Goal: Task Accomplishment & Management: Manage account settings

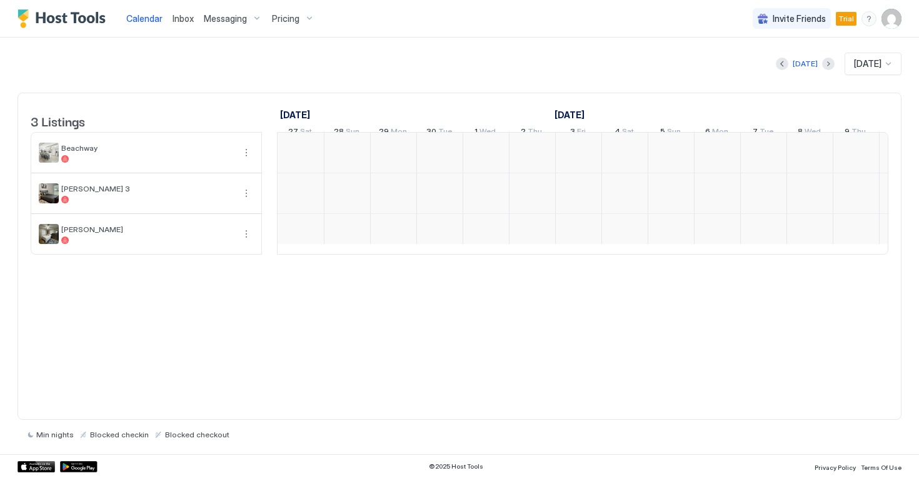
scroll to position [0, 695]
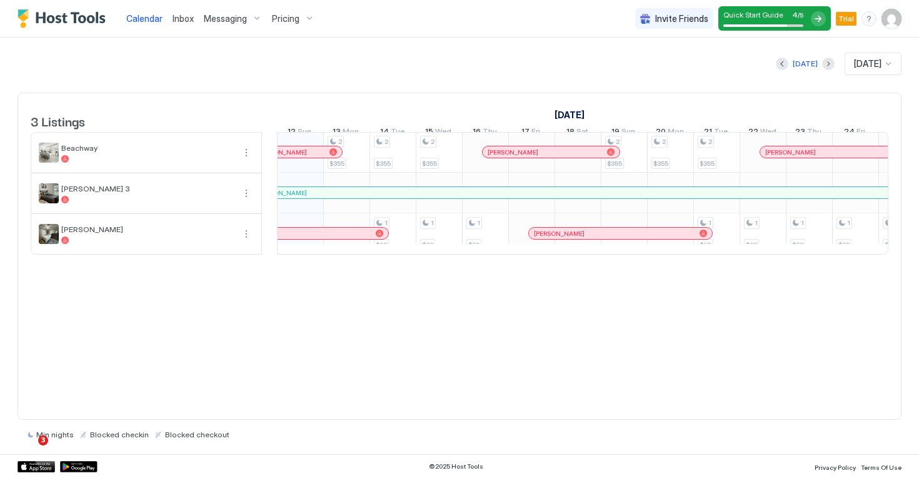
click at [191, 17] on span "Inbox" at bounding box center [183, 18] width 21 height 11
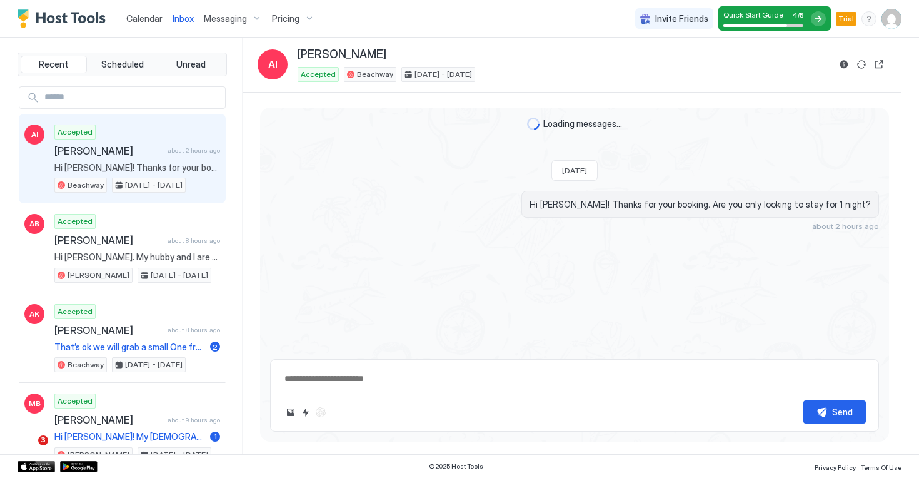
type textarea "*"
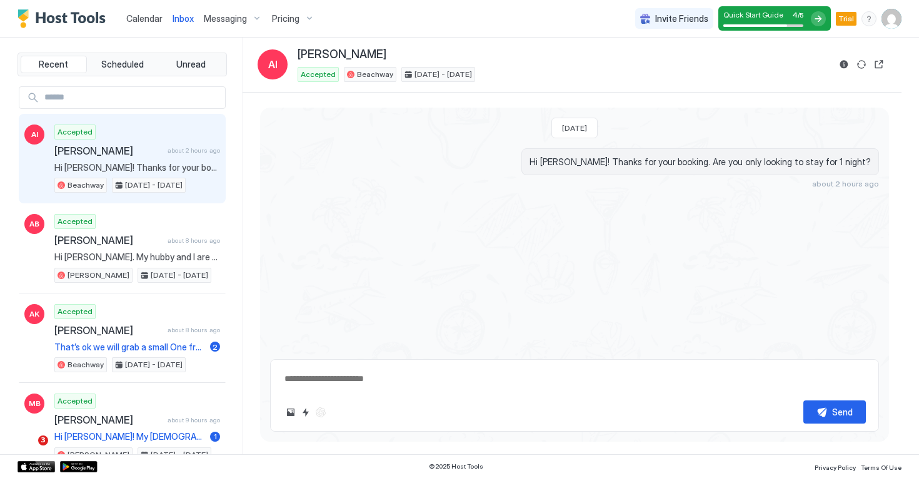
click at [245, 19] on span "Messaging" at bounding box center [225, 18] width 43 height 11
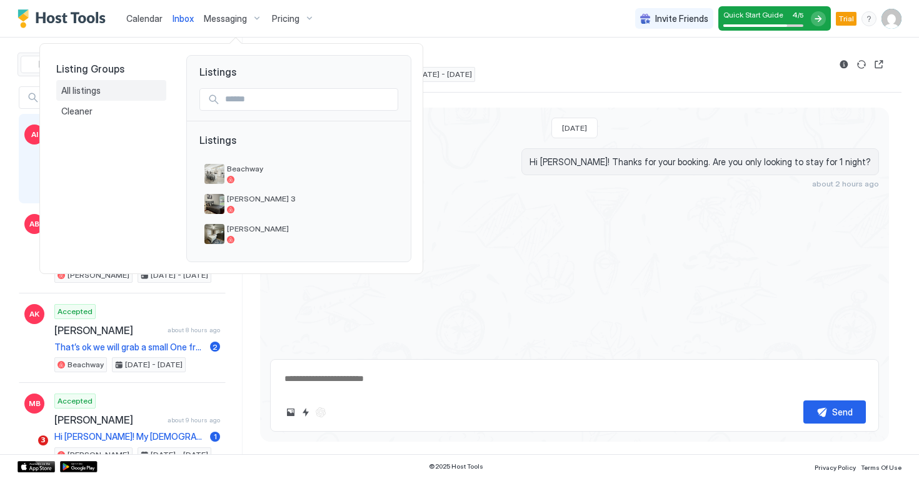
click at [101, 90] on span "All listings" at bounding box center [81, 90] width 41 height 11
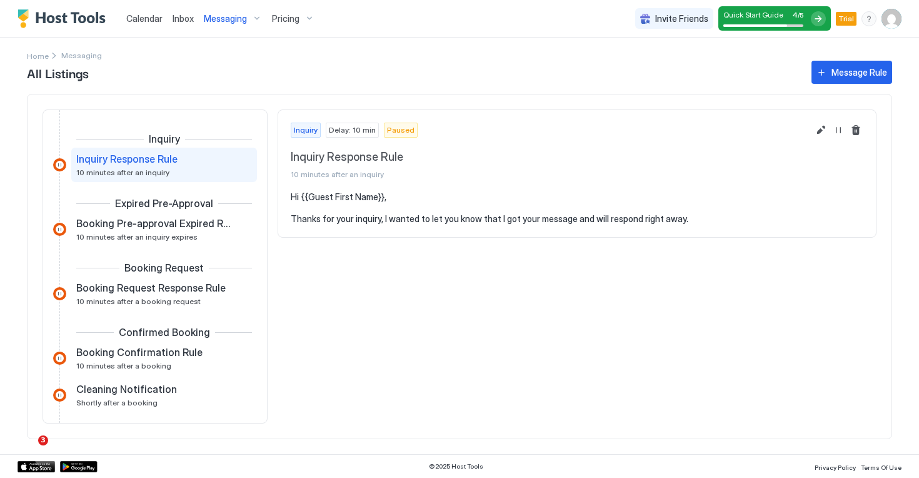
click at [428, 89] on div "All Listings Message Rule Inquiry Inquiry Response Rule 10 minutes after an inq…" at bounding box center [459, 256] width 865 height 396
click at [246, 23] on div "Messaging" at bounding box center [233, 18] width 68 height 21
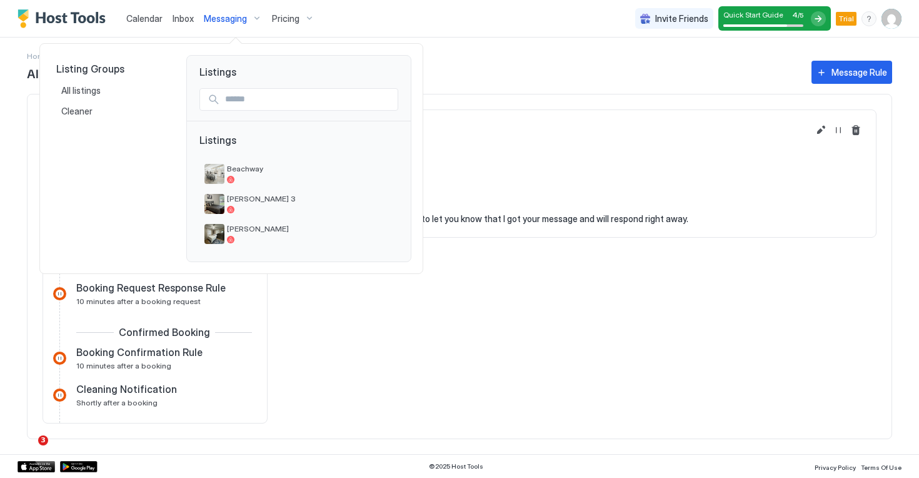
click at [320, 22] on div at bounding box center [459, 239] width 919 height 478
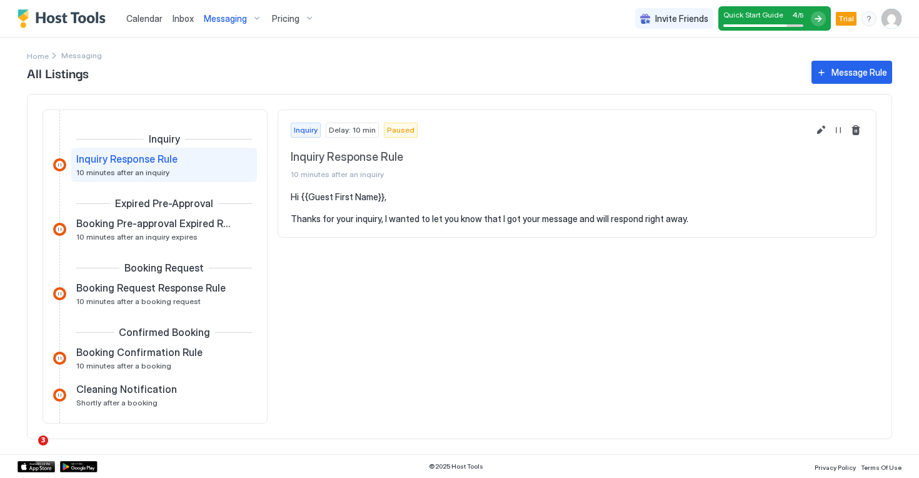
click at [309, 22] on div "Pricing" at bounding box center [293, 18] width 53 height 21
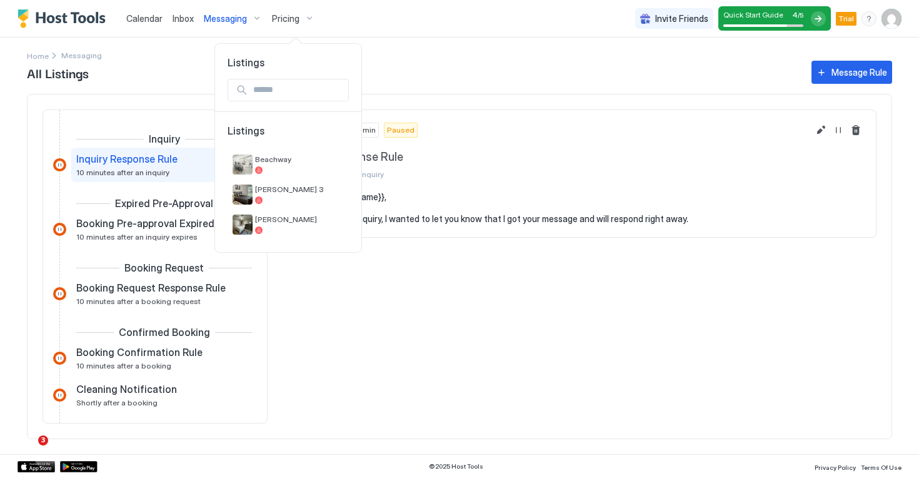
click at [261, 128] on span "Listings" at bounding box center [288, 136] width 121 height 25
click at [289, 92] on input "Input Field" at bounding box center [298, 89] width 100 height 21
click at [552, 90] on div at bounding box center [459, 239] width 919 height 478
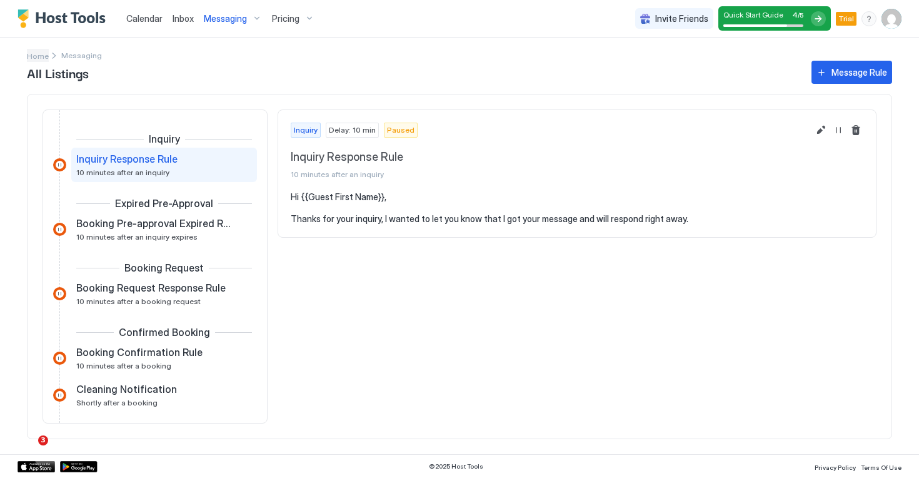
click at [34, 54] on span "Home" at bounding box center [38, 55] width 22 height 9
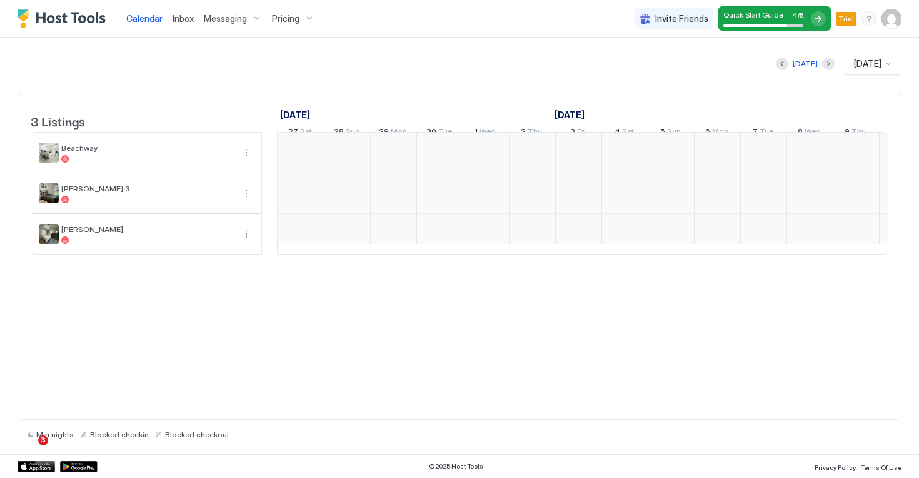
scroll to position [0, 695]
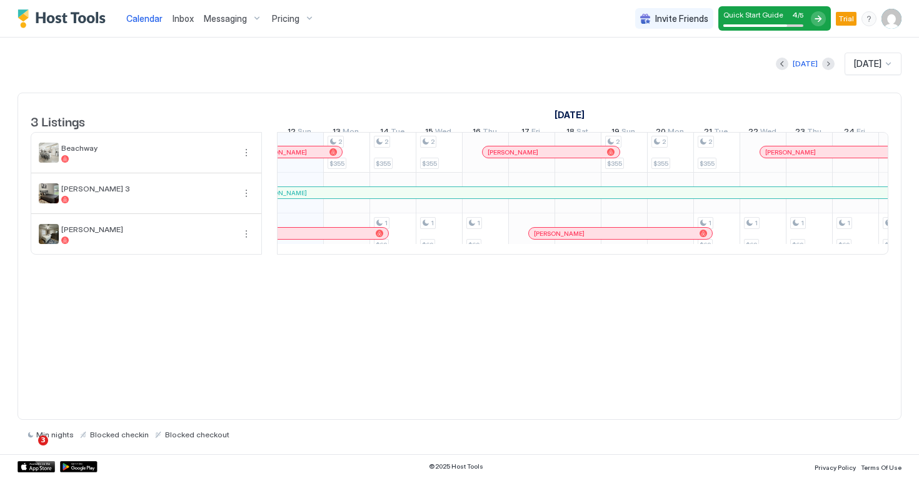
click at [850, 18] on span "Trial" at bounding box center [847, 18] width 16 height 11
click at [311, 21] on div "Pricing" at bounding box center [293, 18] width 53 height 21
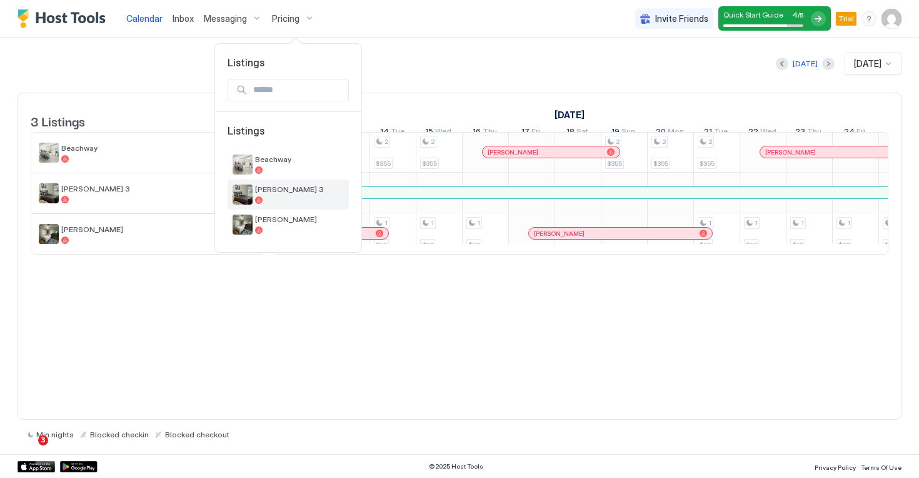
click at [293, 199] on div at bounding box center [299, 200] width 89 height 8
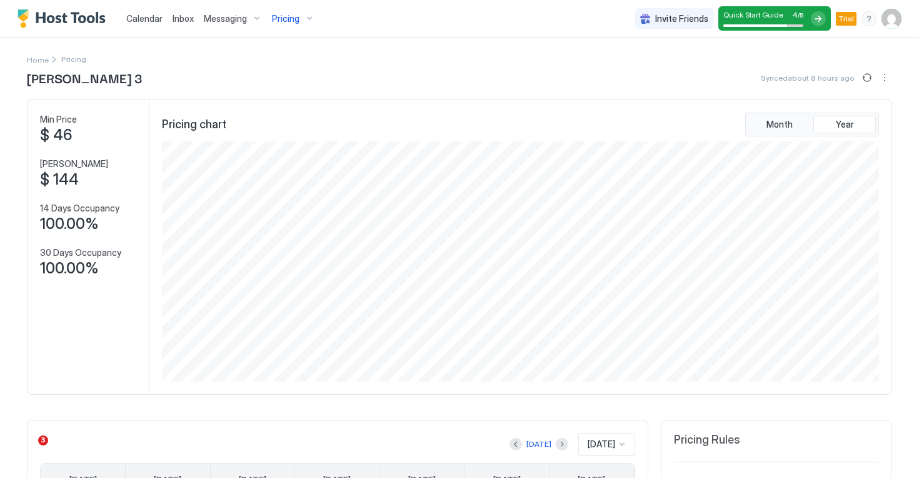
click at [197, 76] on div "[PERSON_NAME] 3 Synced about 8 hours ago" at bounding box center [459, 77] width 865 height 19
click at [48, 61] on div "Home" at bounding box center [43, 59] width 32 height 13
click at [46, 58] on span "Home" at bounding box center [38, 59] width 22 height 9
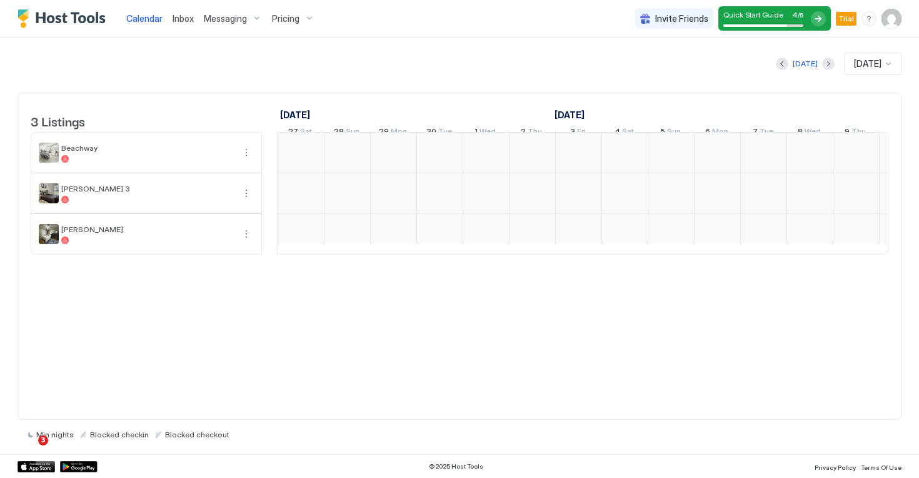
scroll to position [0, 695]
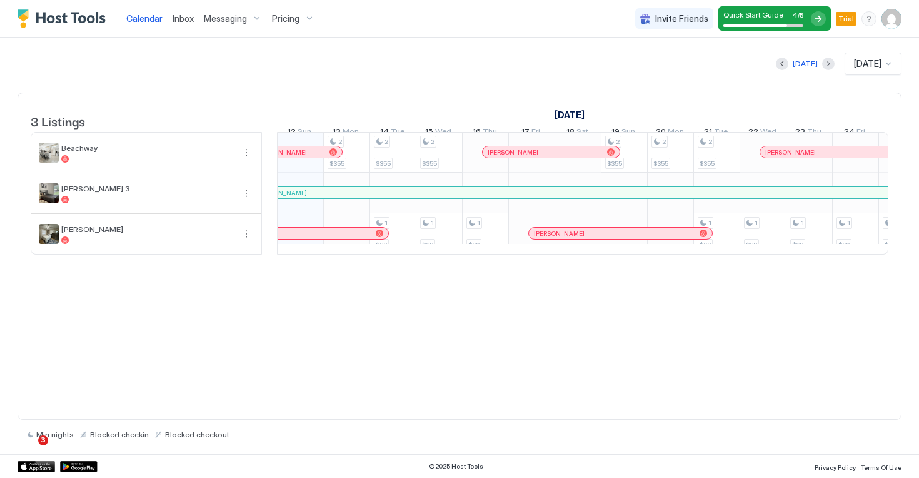
click at [446, 54] on div "[DATE] [DATE]" at bounding box center [460, 64] width 884 height 23
click at [894, 24] on img "User profile" at bounding box center [892, 19] width 20 height 20
click at [829, 66] on div "Settings" at bounding box center [821, 70] width 159 height 22
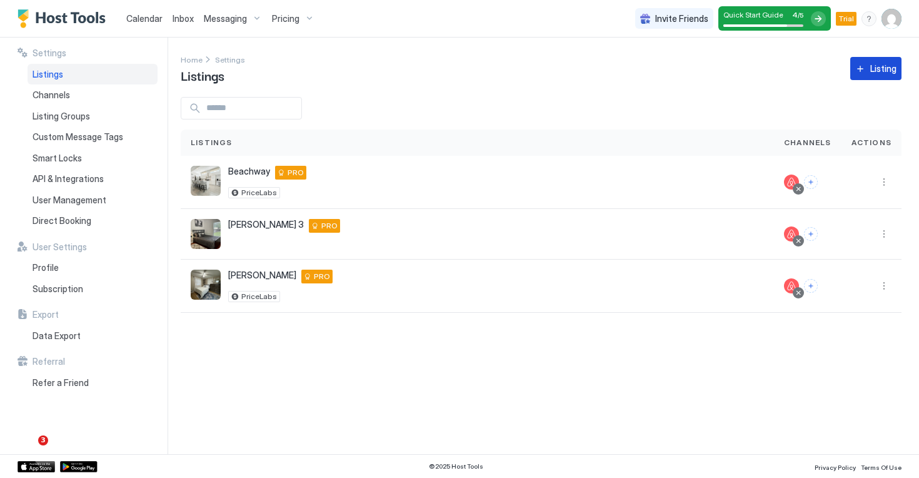
click at [895, 67] on div "Listing" at bounding box center [883, 68] width 26 height 13
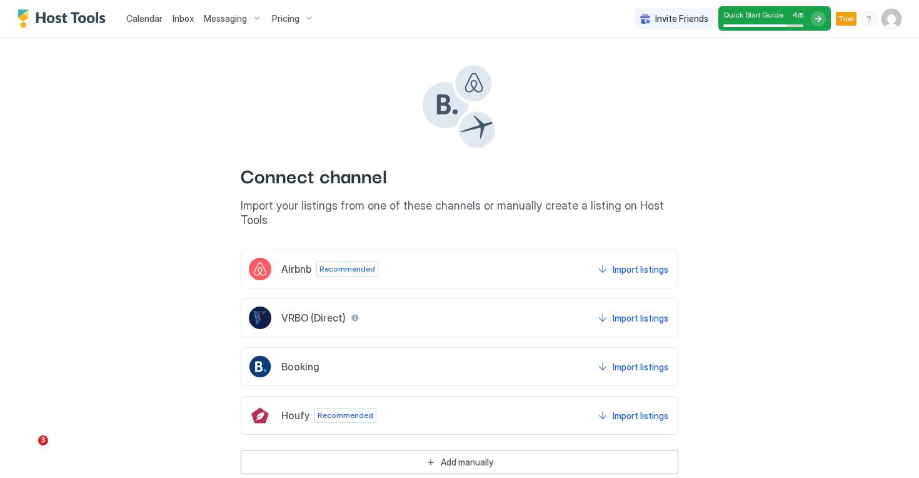
scroll to position [17, 0]
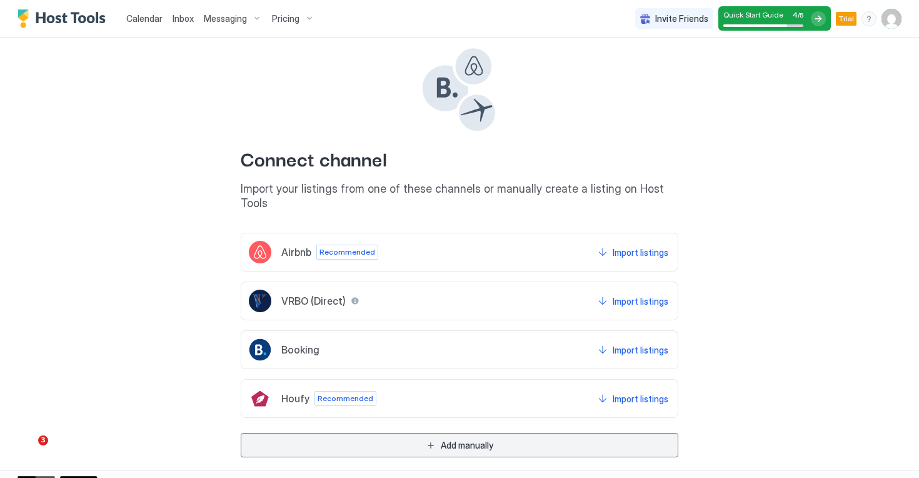
click at [431, 433] on button "Add manually" at bounding box center [460, 445] width 438 height 24
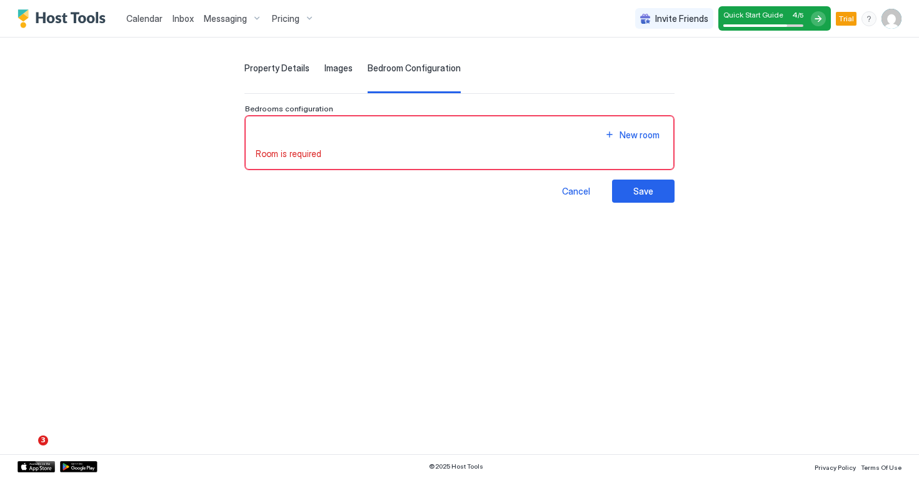
scroll to position [0, 0]
click at [284, 66] on span "Property Details" at bounding box center [276, 68] width 65 height 11
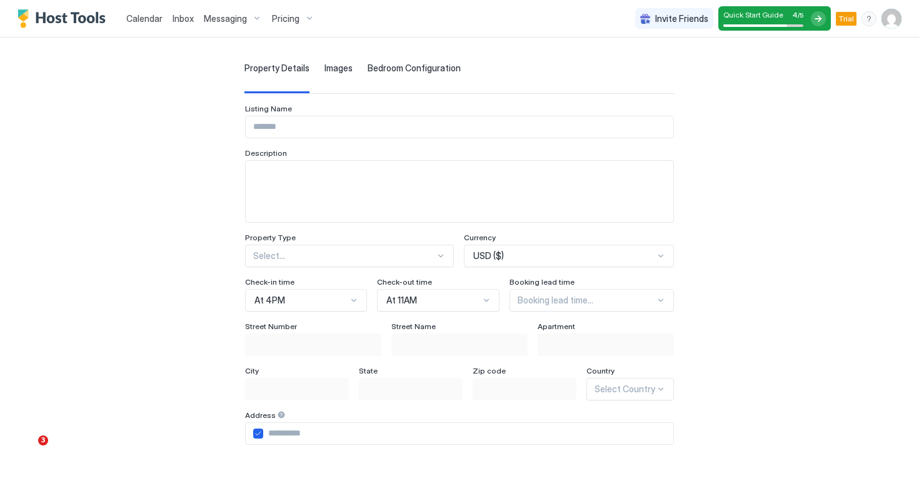
click at [331, 74] on div "Images" at bounding box center [339, 78] width 28 height 31
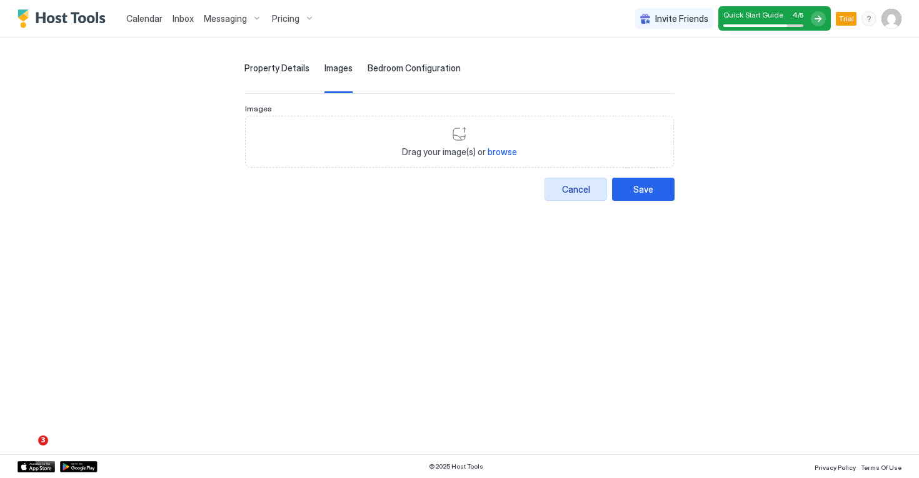
click at [585, 193] on div "Cancel" at bounding box center [576, 189] width 28 height 13
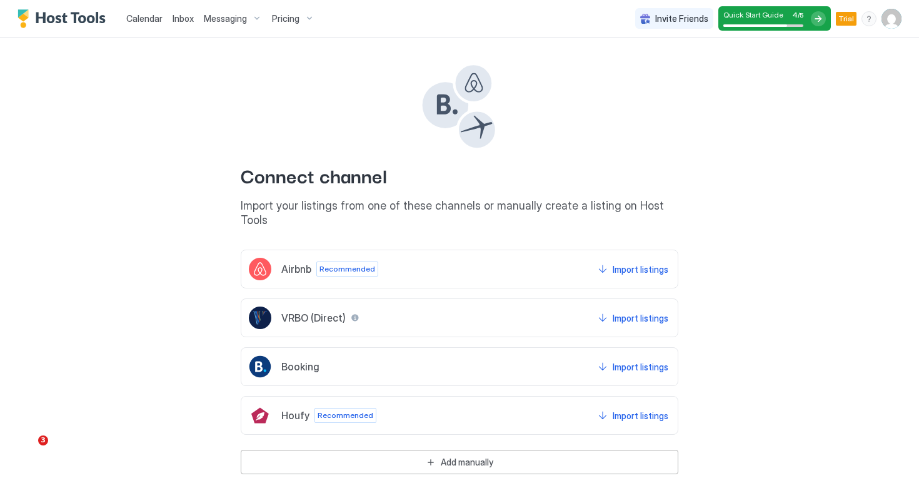
click at [385, 254] on div "Airbnb Recommended Import listings" at bounding box center [460, 268] width 438 height 39
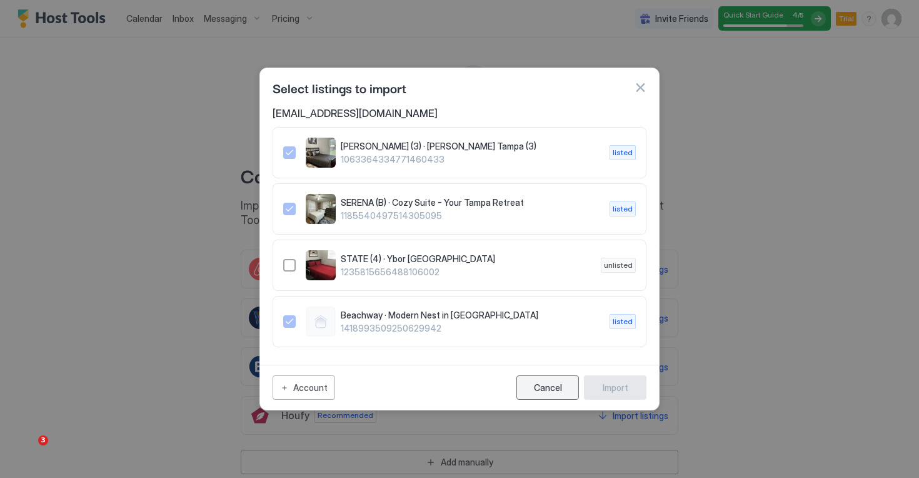
click at [542, 385] on div "Cancel" at bounding box center [548, 387] width 28 height 11
